Goal: Task Accomplishment & Management: Use online tool/utility

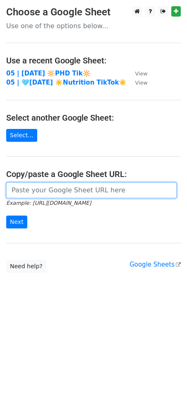
click at [87, 184] on input "url" at bounding box center [91, 190] width 171 height 16
paste input "https://docs.google.com/spreadsheets/d/1x_bZbUGM2ZF6ZoxCLY6R8Hsv_VORiQxIlEQP2v2…"
type input "https://docs.google.com/spreadsheets/d/1x_bZbUGM2ZF6ZoxCLY6R8Hsv_VORiQxIlEQP2v2…"
click at [6, 215] on input "Next" at bounding box center [16, 221] width 21 height 13
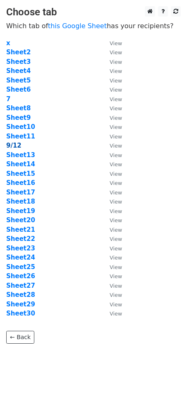
click at [14, 144] on strong "9/12" at bounding box center [13, 145] width 15 height 7
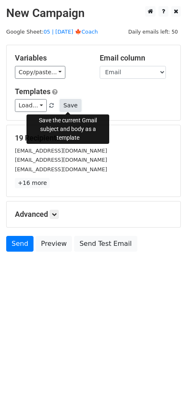
click at [70, 104] on button "Save" at bounding box center [71, 105] width 22 height 13
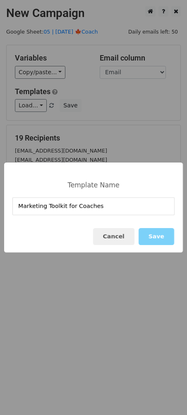
type input "Marketing Toolkit for Coaches"
click at [162, 238] on button "Save" at bounding box center [157, 236] width 36 height 17
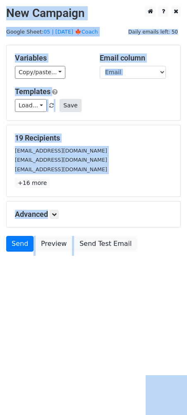
click at [78, 103] on button "Save" at bounding box center [71, 105] width 22 height 13
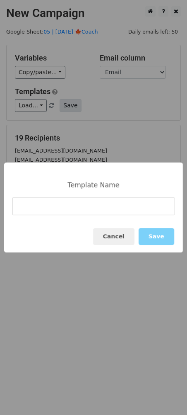
type input "Coaching Business Scaling Guide"
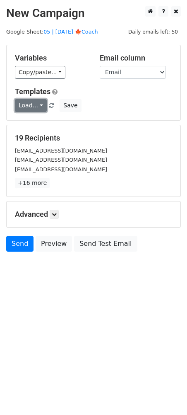
click at [32, 110] on link "Load..." at bounding box center [31, 105] width 32 height 13
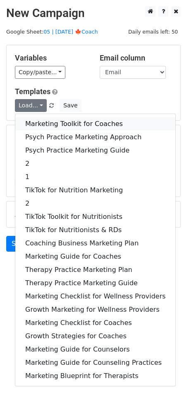
click at [52, 122] on link "Marketing Toolkit for Coaches" at bounding box center [95, 123] width 160 height 13
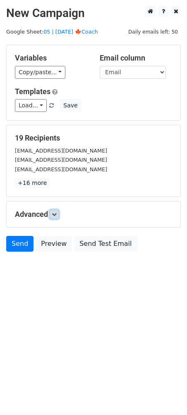
click at [56, 217] on link at bounding box center [54, 214] width 9 height 9
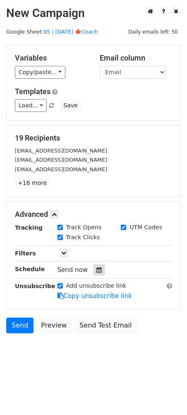
click at [94, 266] on div at bounding box center [99, 269] width 11 height 11
click at [29, 105] on link "Load..." at bounding box center [31, 105] width 32 height 13
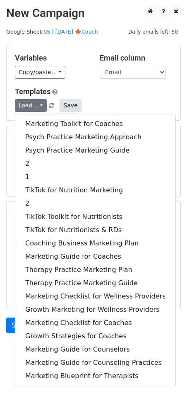
click at [66, 104] on button "Save" at bounding box center [71, 105] width 22 height 13
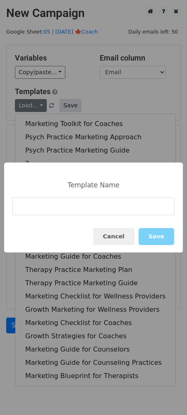
type input "Coaching Business Scaling Guide"
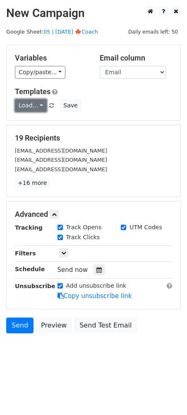
click at [40, 111] on link "Load..." at bounding box center [31, 105] width 32 height 13
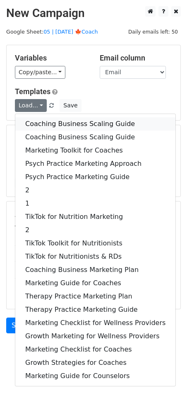
click at [44, 126] on link "Coaching Business Scaling Guide" at bounding box center [95, 123] width 160 height 13
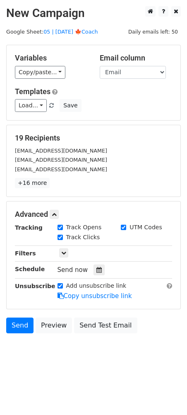
click at [98, 275] on div "Tracking Track Opens UTM Codes Track Clicks Filters Only include spreadsheet ro…" at bounding box center [93, 261] width 157 height 77
click at [97, 274] on div "Tracking Track Opens UTM Codes Track Clicks Filters Only include spreadsheet ro…" at bounding box center [93, 261] width 157 height 77
click at [98, 266] on div at bounding box center [99, 269] width 11 height 11
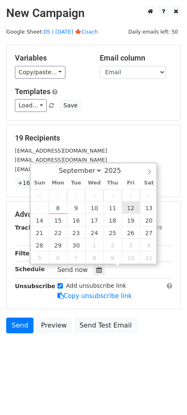
type input "2025-09-12 12:00"
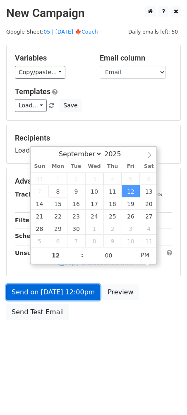
click at [55, 297] on link "Send on Sep 12 at 12:00pm" at bounding box center [53, 292] width 94 height 16
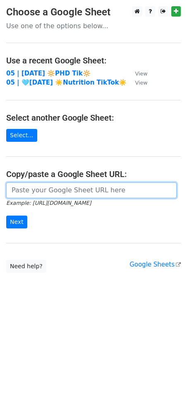
click at [56, 194] on input "url" at bounding box center [91, 190] width 171 height 16
paste input "https://docs.google.com/spreadsheets/d/1x_bZbUGM2ZF6ZoxCLY6R8Hsv_VORiQxIlEQP2v2…"
type input "https://docs.google.com/spreadsheets/d/1x_bZbUGM2ZF6ZoxCLY6R8Hsv_VORiQxIlEQP2v2…"
click at [6, 215] on input "Next" at bounding box center [16, 221] width 21 height 13
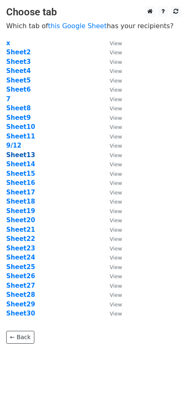
click at [13, 151] on strong "Sheet13" at bounding box center [20, 154] width 29 height 7
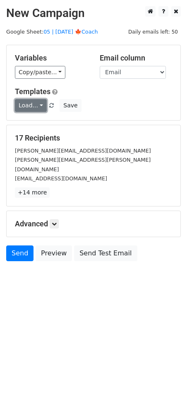
click at [30, 107] on link "Load..." at bounding box center [31, 105] width 32 height 13
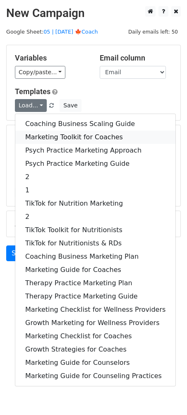
click at [64, 142] on link "Marketing Toolkit for Coaches" at bounding box center [95, 137] width 160 height 13
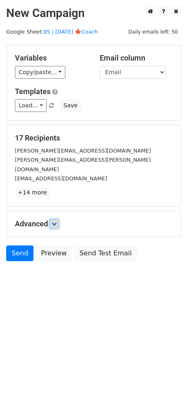
click at [51, 219] on link at bounding box center [54, 223] width 9 height 9
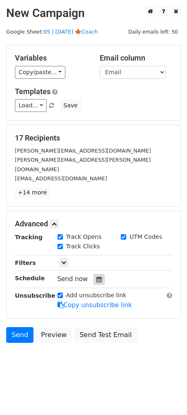
click at [97, 276] on icon at bounding box center [99, 279] width 5 height 6
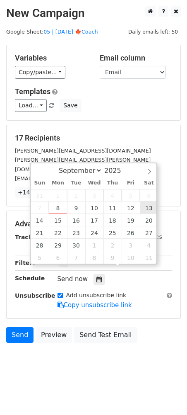
type input "[DATE] 12:00"
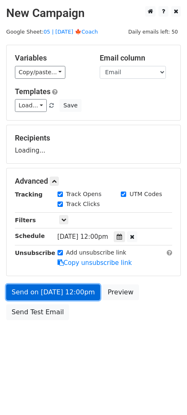
click at [71, 286] on link "Send on [DATE] 12:00pm" at bounding box center [53, 292] width 94 height 16
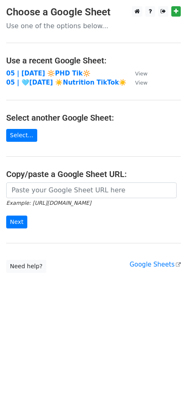
click at [89, 180] on main "Choose a Google Sheet Use one of the options below... Use a recent Google Sheet…" at bounding box center [93, 139] width 187 height 266
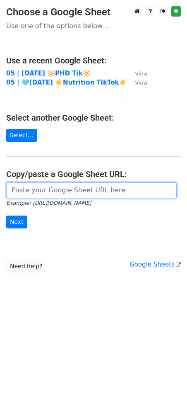
click at [72, 187] on input "url" at bounding box center [91, 190] width 171 height 16
paste input "https://docs.google.com/spreadsheets/d/1x_bZbUGM2ZF6ZoxCLY6R8Hsv_VORiQxIlEQP2v2…"
type input "https://docs.google.com/spreadsheets/d/1x_bZbUGM2ZF6ZoxCLY6R8Hsv_VORiQxIlEQP2v2…"
click at [6, 215] on input "Next" at bounding box center [16, 221] width 21 height 13
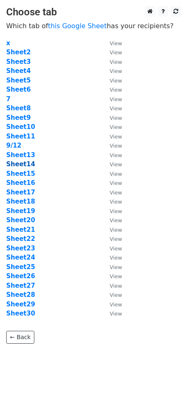
click at [24, 167] on strong "Sheet14" at bounding box center [20, 163] width 29 height 7
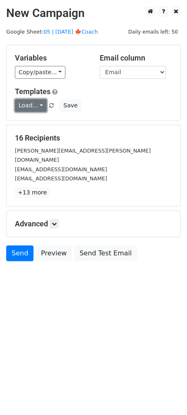
click at [23, 103] on link "Load..." at bounding box center [31, 105] width 32 height 13
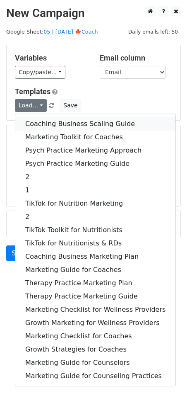
click at [71, 123] on link "Coaching Business Scaling Guide" at bounding box center [95, 123] width 160 height 13
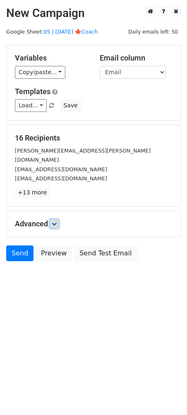
click at [55, 221] on icon at bounding box center [54, 223] width 5 height 5
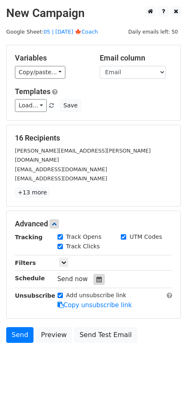
click at [97, 276] on icon at bounding box center [99, 279] width 5 height 6
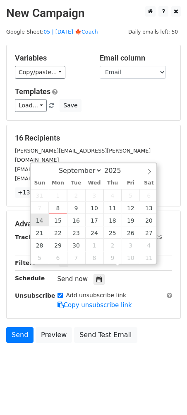
type input "2025-09-14 12:00"
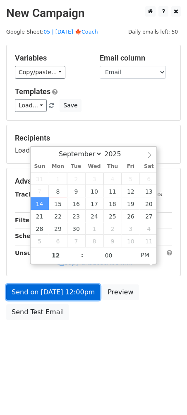
click at [45, 293] on link "Send on Sep 14 at 12:00pm" at bounding box center [53, 292] width 94 height 16
